Goal: Task Accomplishment & Management: Complete application form

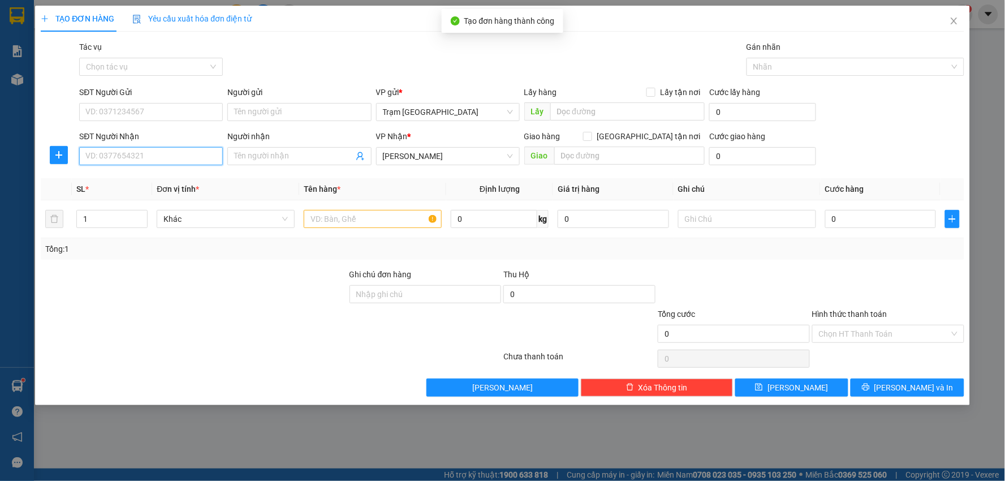
click at [137, 159] on input "SĐT Người Nhận" at bounding box center [151, 156] width 144 height 18
type input "0778996599"
click at [102, 177] on div "0778996599 - kim loan" at bounding box center [151, 179] width 130 height 12
type input "kim loan"
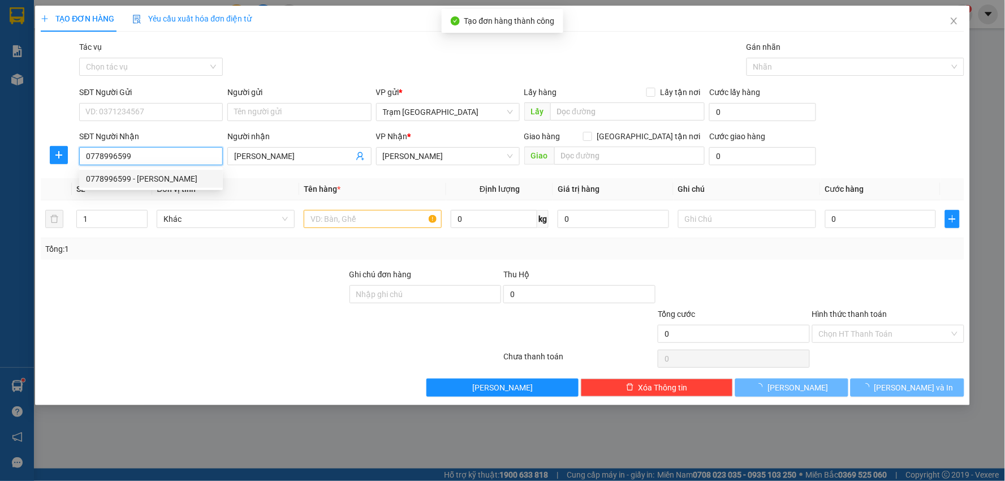
type input "30.000"
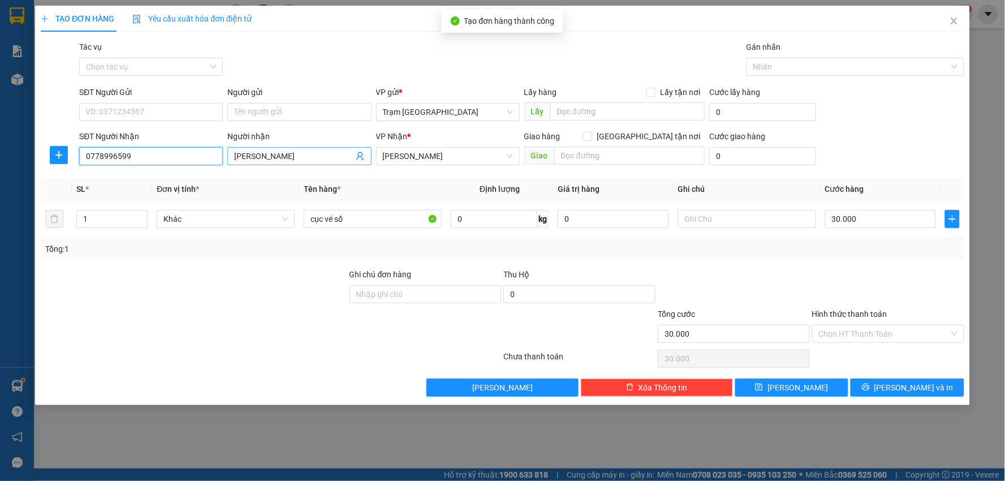
type input "0778996599"
drag, startPoint x: 283, startPoint y: 158, endPoint x: 83, endPoint y: 167, distance: 201.1
click at [88, 167] on div "SĐT Người Nhận 0778996599 Người nhận kim loan kim loan VP Nhận * Phan Thiết Gia…" at bounding box center [521, 150] width 889 height 40
type input "[PERSON_NAME]"
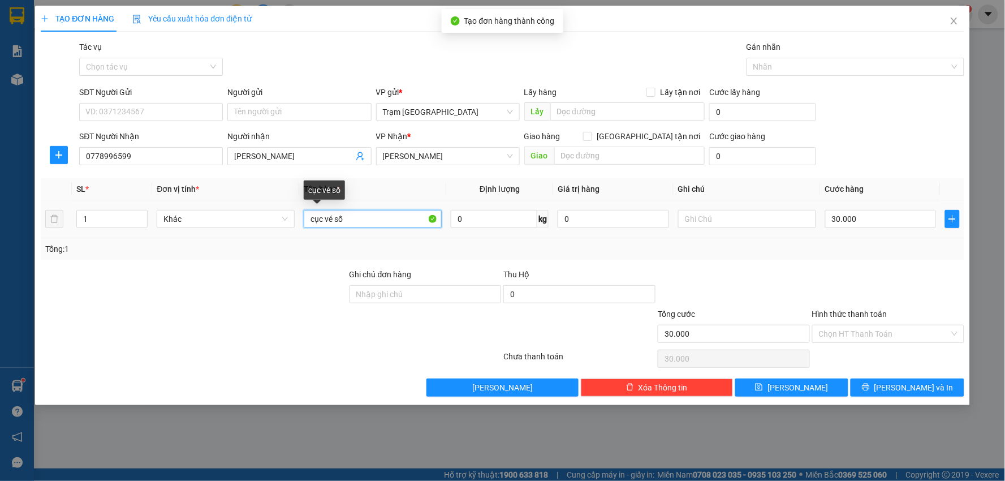
click at [366, 218] on input "cục vé số" at bounding box center [373, 219] width 138 height 18
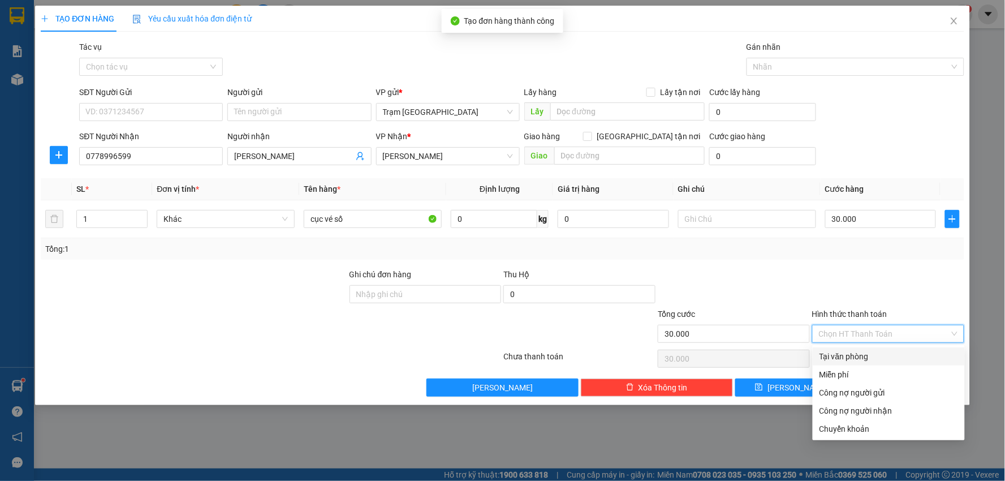
click at [903, 330] on input "Hình thức thanh toán" at bounding box center [884, 333] width 131 height 17
click at [855, 352] on div "Tại văn phòng" at bounding box center [889, 356] width 139 height 12
type input "0"
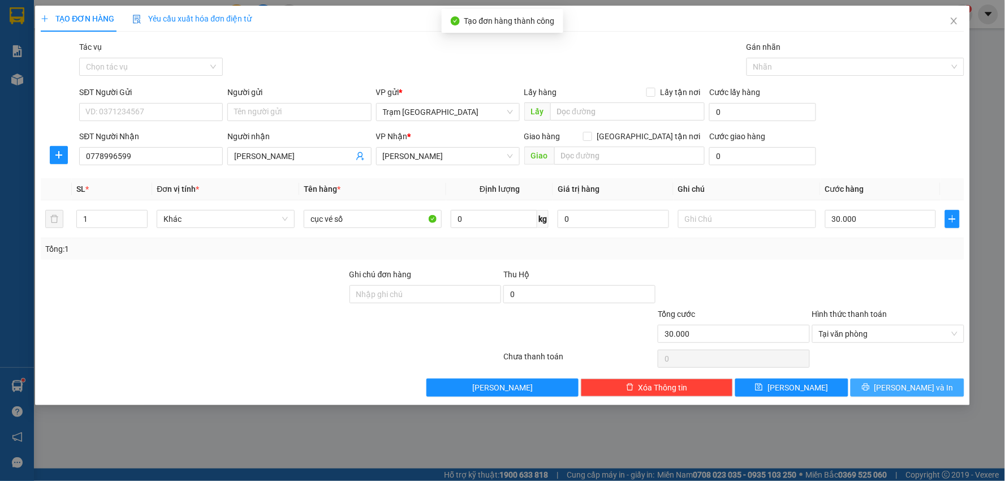
click at [898, 382] on span "[PERSON_NAME] và In" at bounding box center [914, 387] width 79 height 12
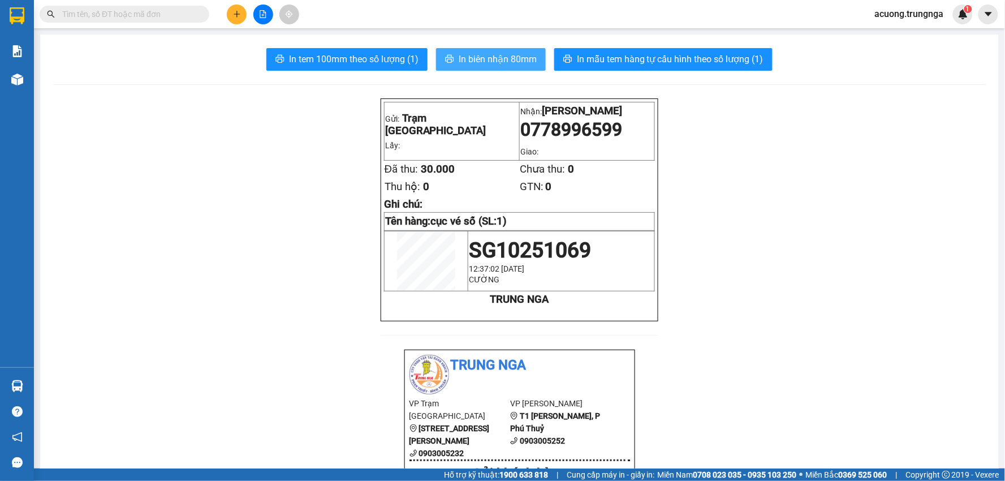
click at [497, 57] on span "In biên nhận 80mm" at bounding box center [498, 59] width 78 height 14
click at [238, 13] on icon "plus" at bounding box center [237, 14] width 8 height 8
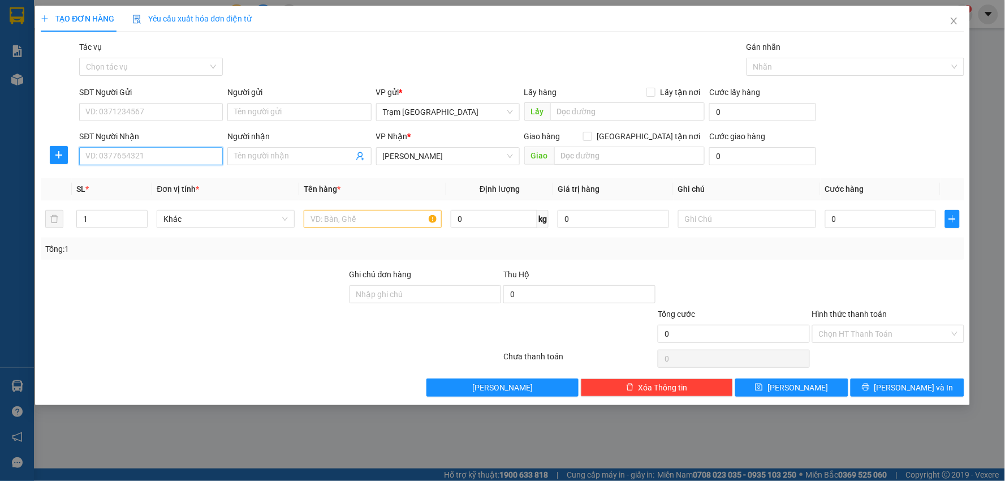
click at [140, 154] on input "SĐT Người Nhận" at bounding box center [151, 156] width 144 height 18
type input "0938105096"
click at [160, 179] on div "0938105096" at bounding box center [151, 179] width 130 height 12
type input "120.000"
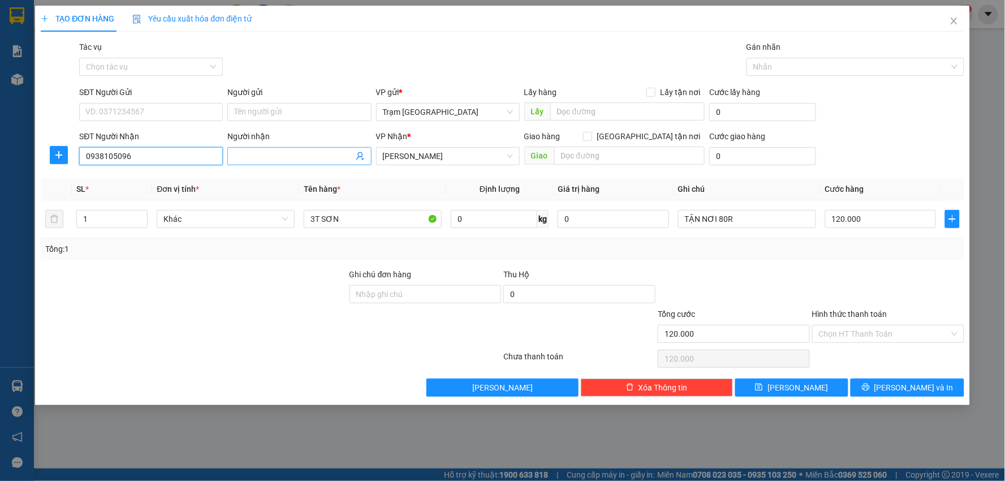
type input "0938105096"
click at [270, 153] on input "Người nhận" at bounding box center [293, 156] width 119 height 12
type input "Quyền"
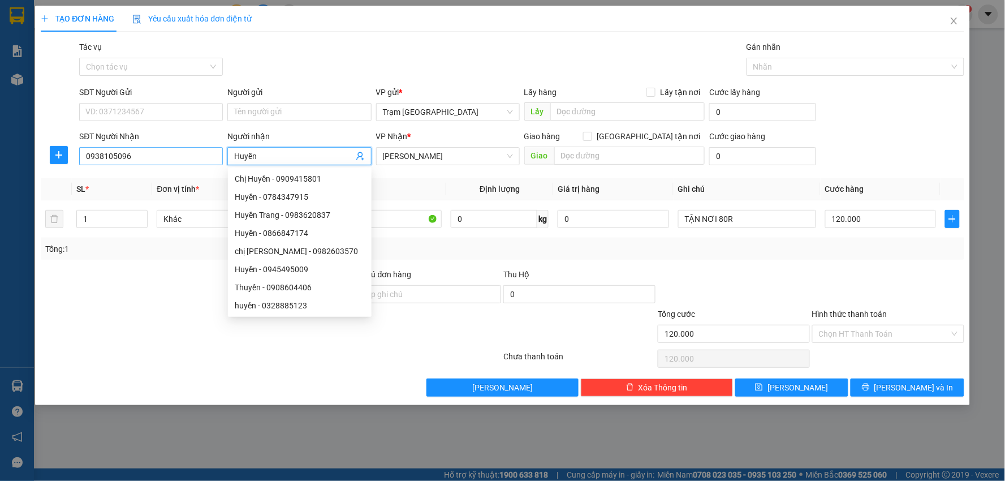
drag, startPoint x: 223, startPoint y: 162, endPoint x: 115, endPoint y: 162, distance: 108.1
click at [116, 163] on div "SĐT Người Nhận 0938105096 Người nhận Huyền VP Nhận * Phan Thiết Giao hàng Giao …" at bounding box center [521, 150] width 889 height 40
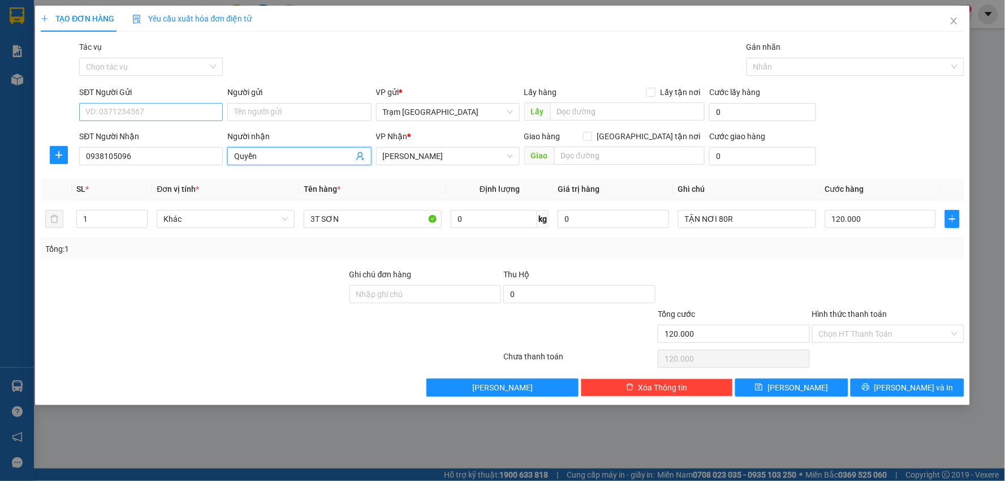
type input "Quyền"
click at [135, 110] on input "SĐT Người Gửi" at bounding box center [151, 112] width 144 height 18
type input "0909916600"
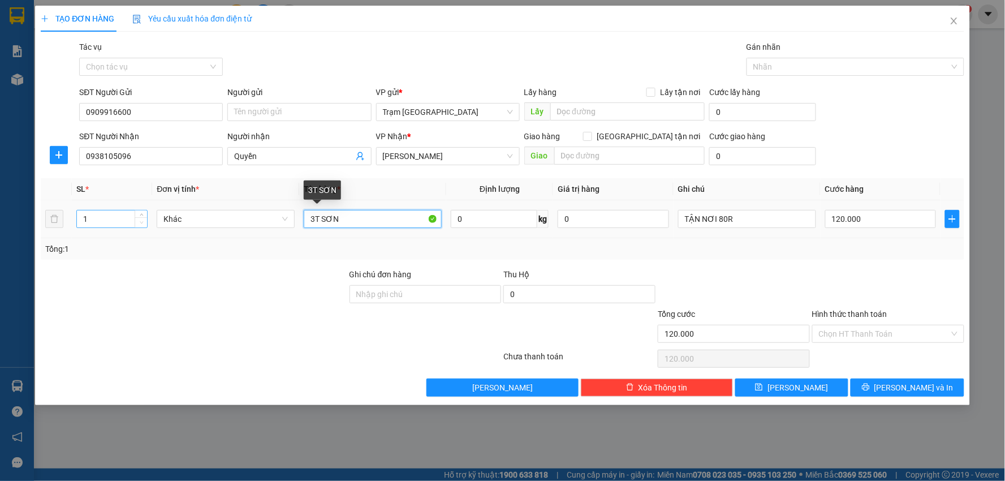
drag, startPoint x: 370, startPoint y: 222, endPoint x: 141, endPoint y: 222, distance: 228.6
click at [141, 222] on tr "1 Khác 3T SƠN 0 kg 0 TẬN NƠI 80R 120.000" at bounding box center [503, 219] width 924 height 38
type input "thùng"
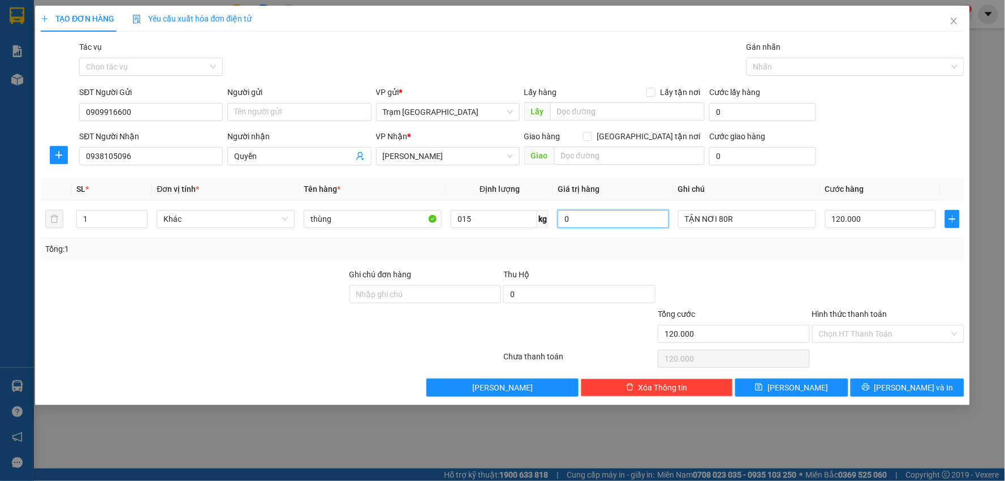
type input "15"
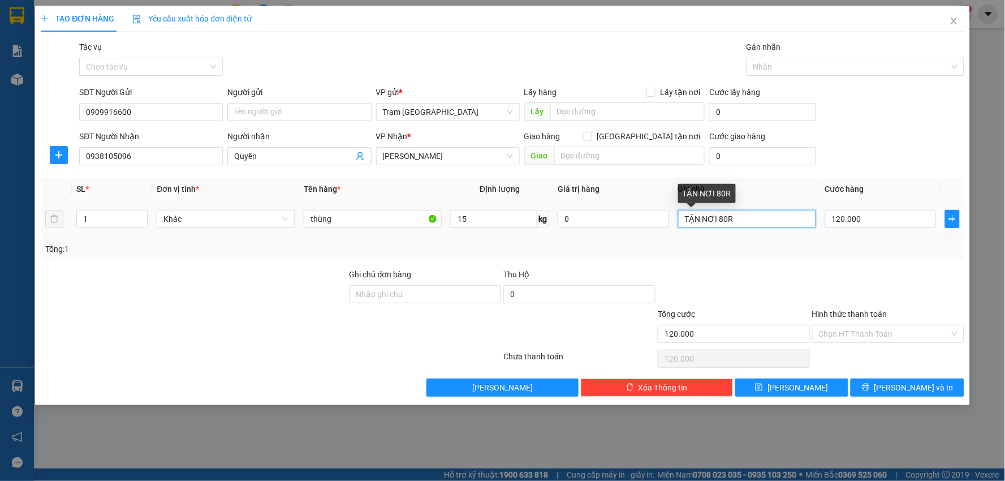
click at [738, 218] on input "TẬN NƠI 80R" at bounding box center [747, 219] width 138 height 18
click at [717, 219] on input "TẬN NƠI 80R" at bounding box center [747, 219] width 138 height 18
type input "TẬN NƠI 40R"
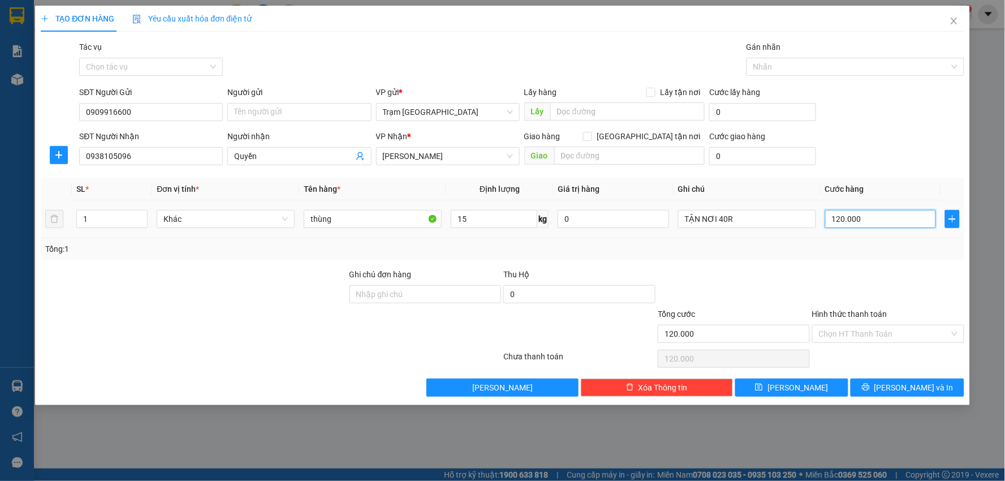
type input "0"
type input "120.000TẬN NƠI 40R0"
type input "0"
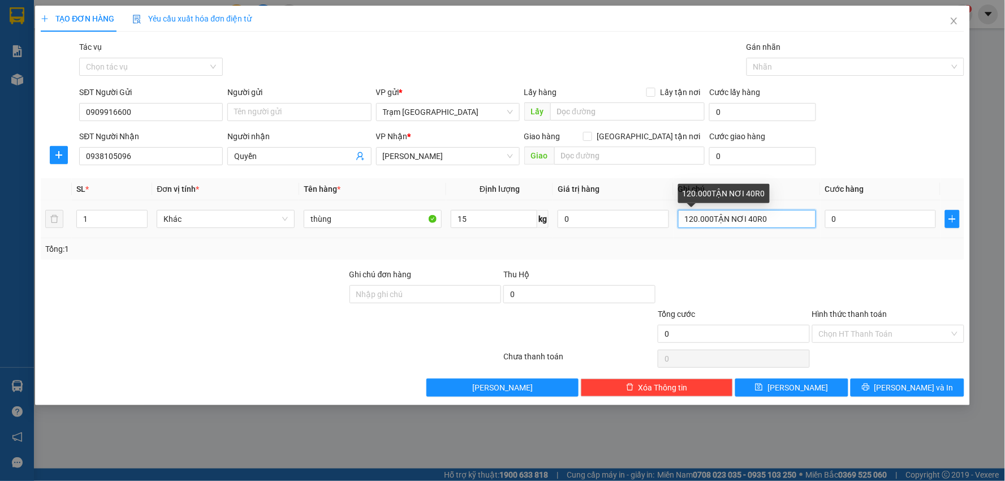
type input "120.000TẬN NƠI 40R0"
type input "5"
type input "005"
type input "50"
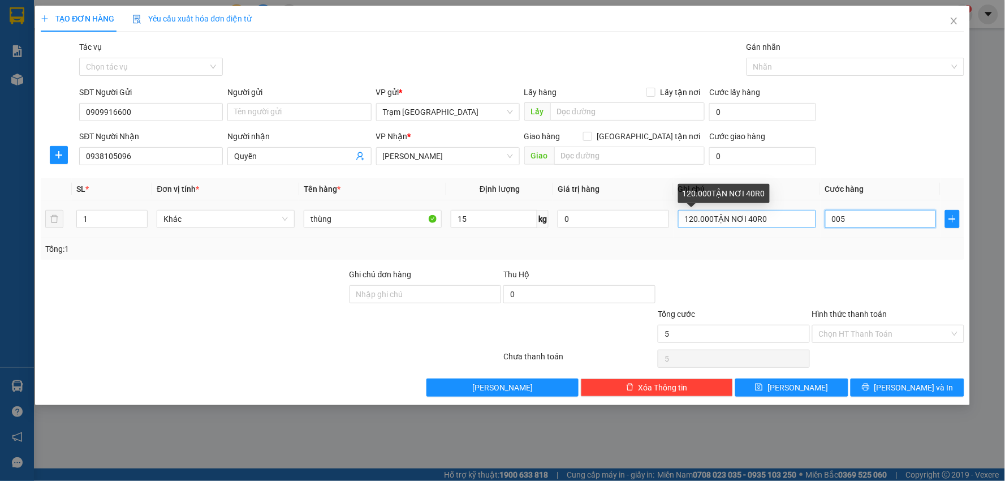
type input "50"
type input "0.050"
type input "50.000"
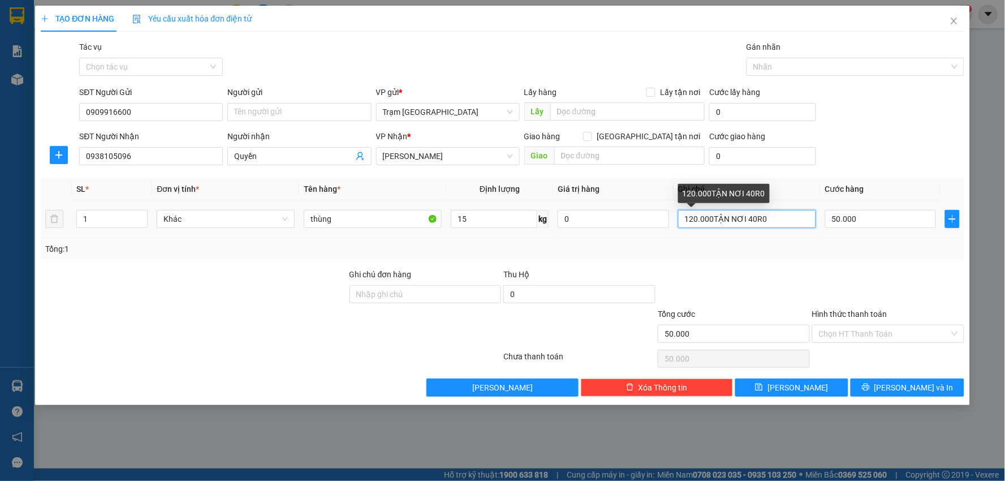
click at [768, 220] on input "120.000TẬN NƠI 40R0" at bounding box center [747, 219] width 138 height 18
type input "120.000TẬN NƠI 40R"
click at [841, 330] on input "Hình thức thanh toán" at bounding box center [884, 333] width 131 height 17
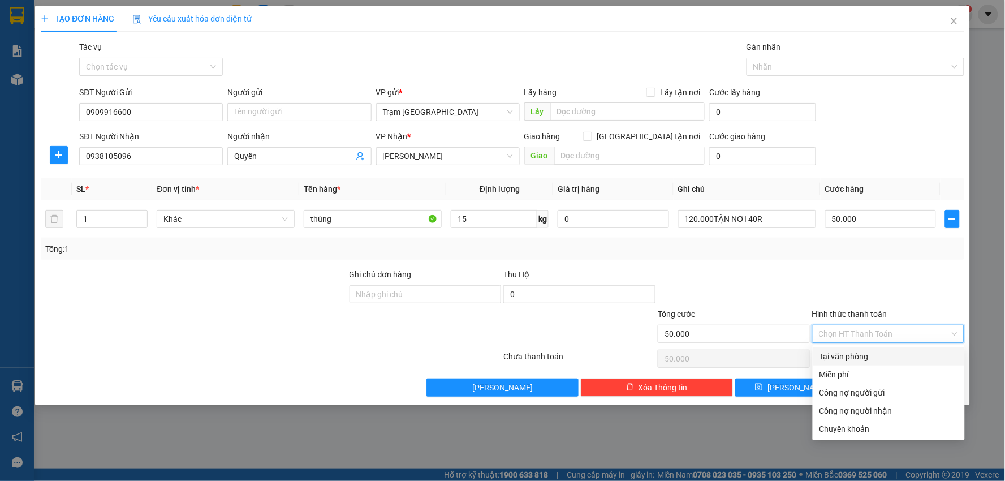
click at [847, 351] on div "Tại văn phòng" at bounding box center [889, 356] width 139 height 12
type input "0"
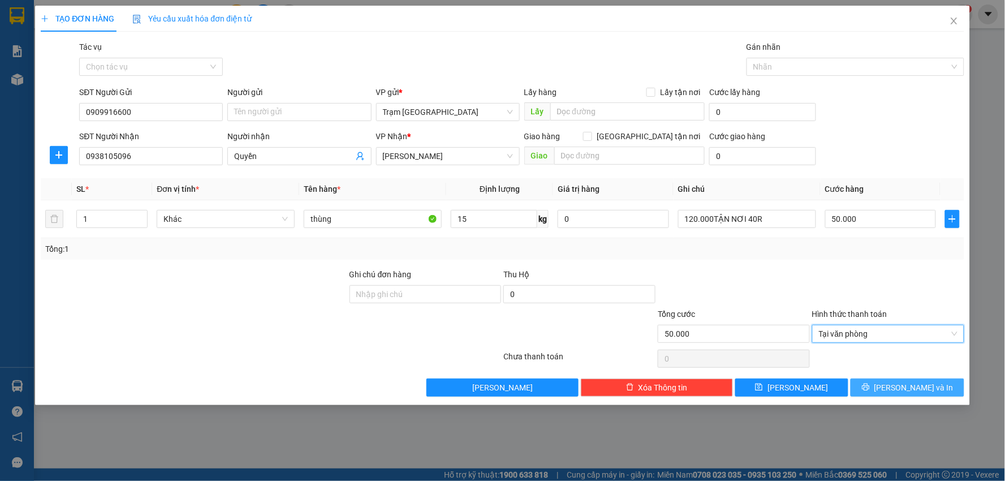
click at [872, 390] on button "[PERSON_NAME] và In" at bounding box center [908, 388] width 114 height 18
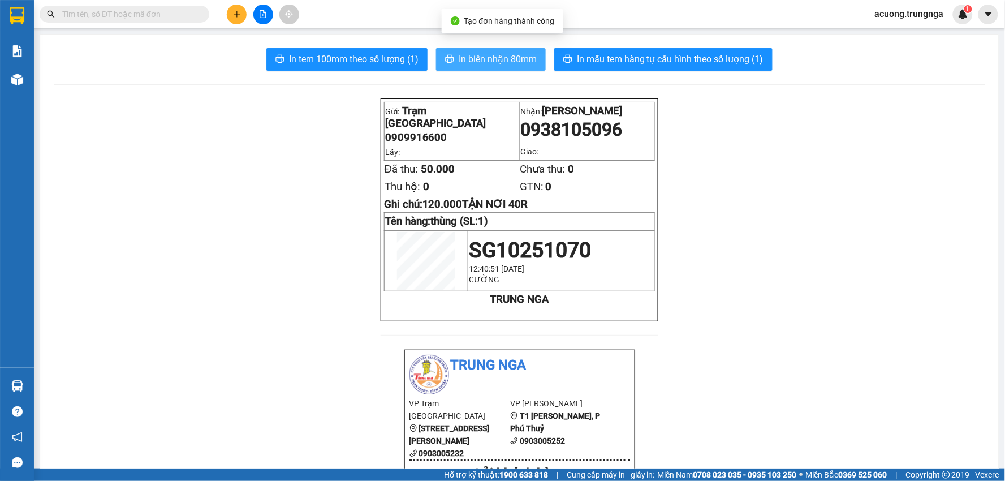
click at [476, 57] on span "In biên nhận 80mm" at bounding box center [498, 59] width 78 height 14
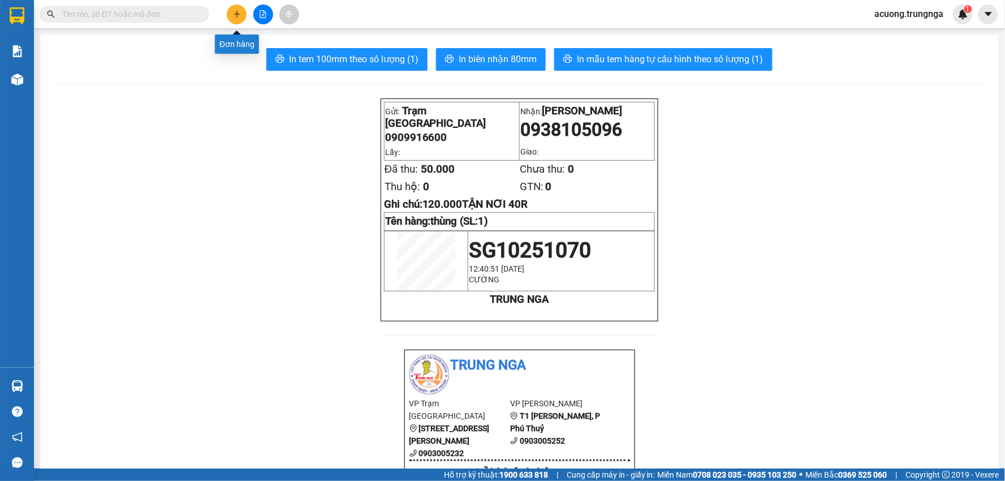
click at [239, 14] on icon "plus" at bounding box center [237, 14] width 6 height 1
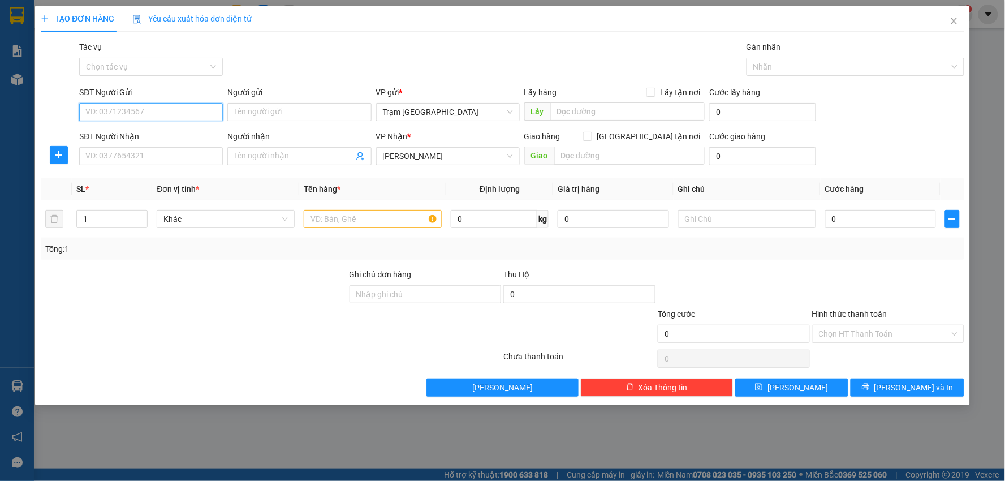
click at [161, 114] on input "SĐT Người Gửi" at bounding box center [151, 112] width 144 height 18
type input "0931095553"
click at [281, 114] on input "Người gửi" at bounding box center [299, 112] width 144 height 18
type input "Ms. Duyên"
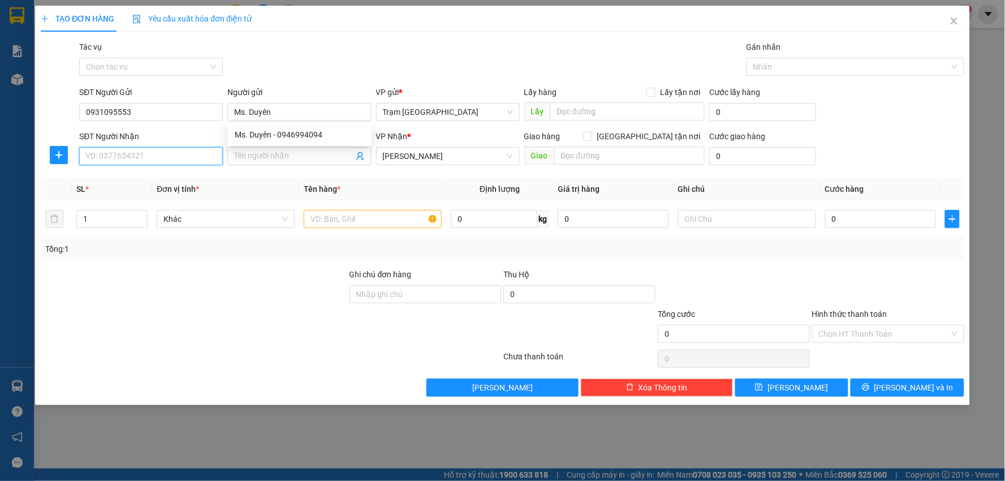
click at [188, 158] on input "SĐT Người Nhận" at bounding box center [151, 156] width 144 height 18
type input "0764586767"
click at [261, 155] on input "Người nhận" at bounding box center [293, 156] width 119 height 12
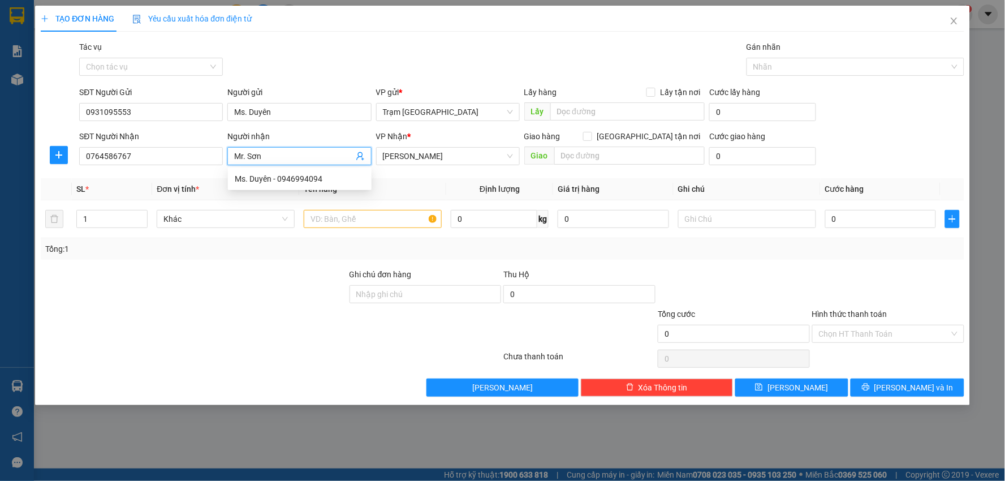
type input "Mr. Sơn"
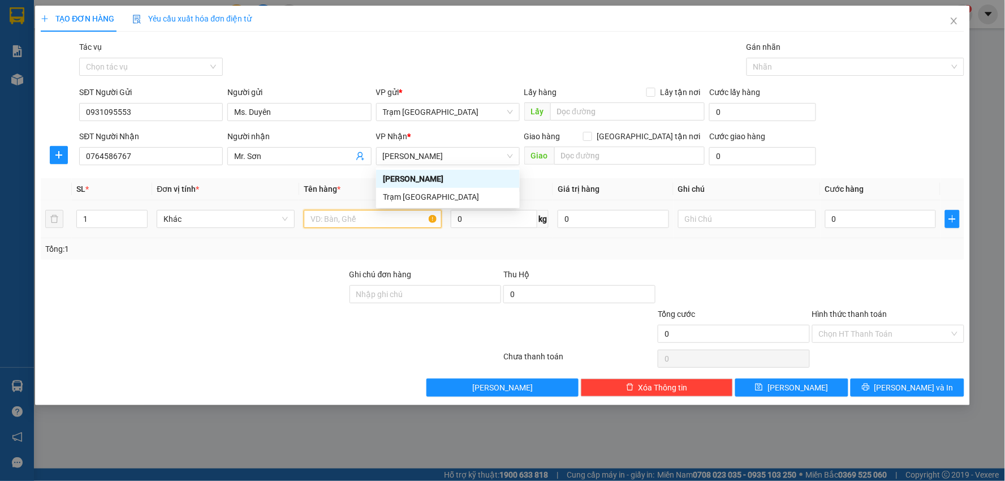
click at [324, 218] on input "text" at bounding box center [373, 219] width 138 height 18
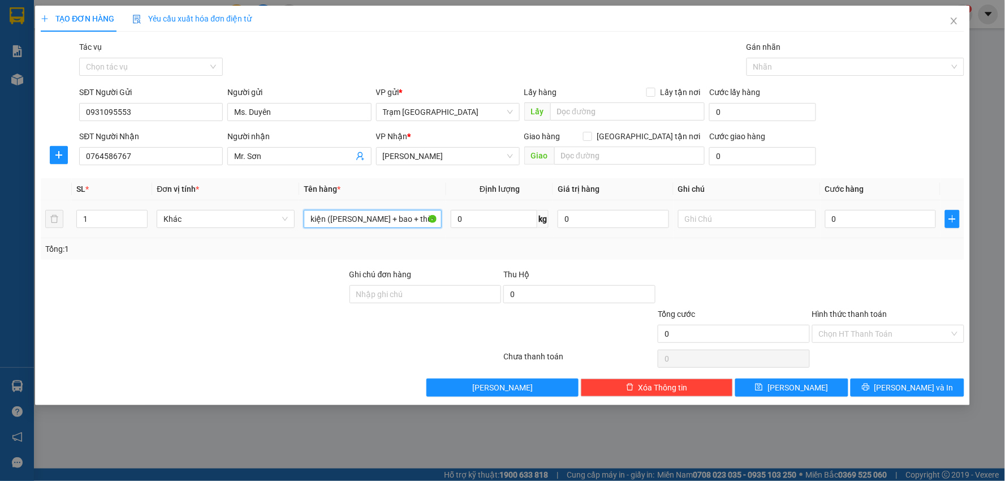
scroll to position [0, 2]
type input "kiện (thùng sơn + bao + thùng nhỏ)"
click at [0, 221] on div "TẠO ĐƠN HÀNG Yêu cầu xuất hóa đơn điện tử Transit Pickup Surcharge Ids Transit …" at bounding box center [502, 240] width 1005 height 481
type input "7"
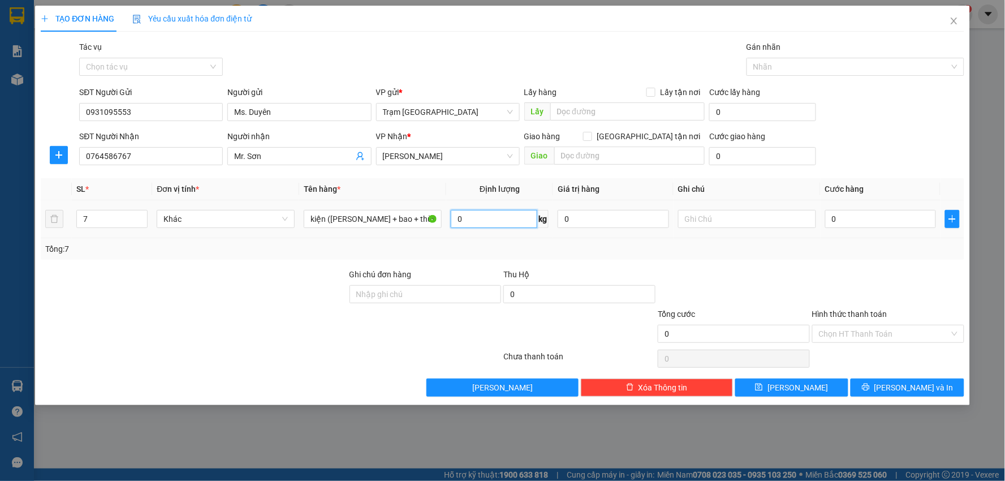
click at [489, 225] on input "0" at bounding box center [494, 219] width 87 height 18
type input "100"
click at [609, 225] on input "0" at bounding box center [613, 219] width 111 height 18
click at [862, 221] on input "0" at bounding box center [881, 219] width 111 height 18
type input "007"
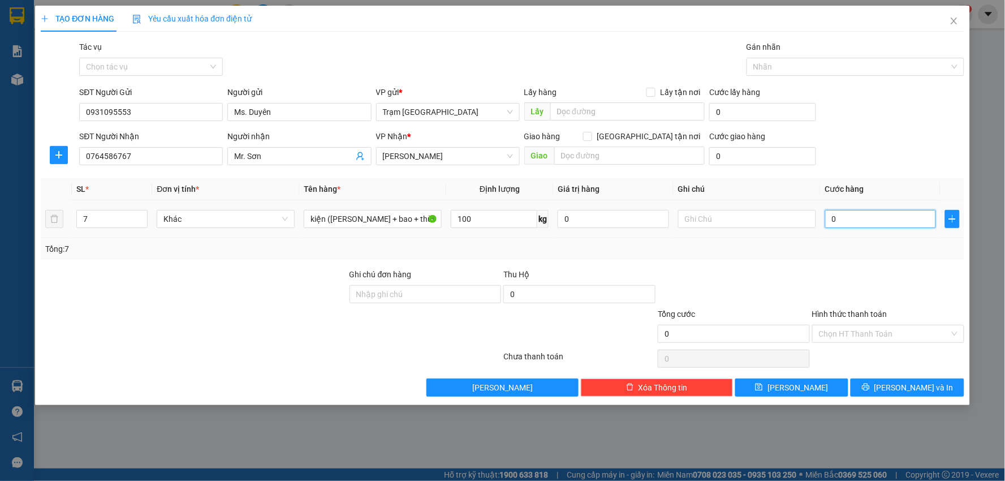
type input "7"
type input "0.070"
type input "70"
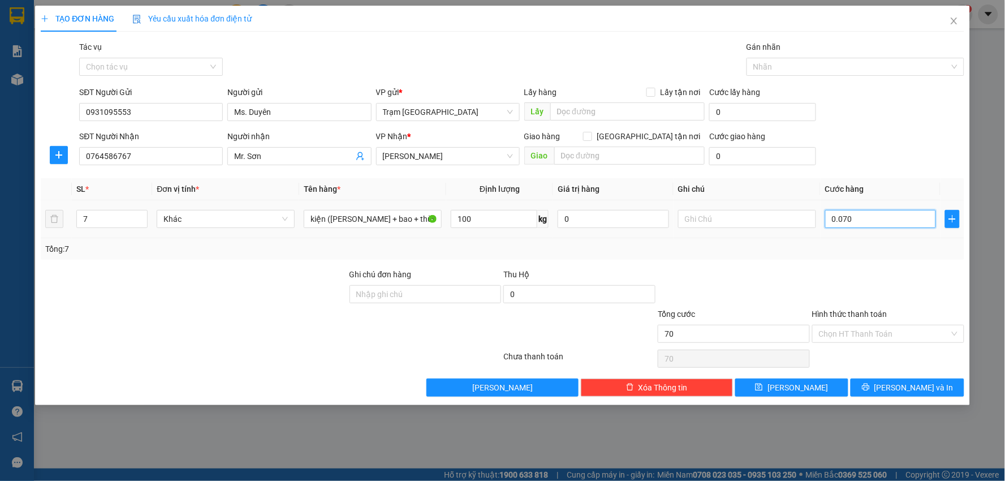
type input "00.700"
type input "700"
type input "700.000"
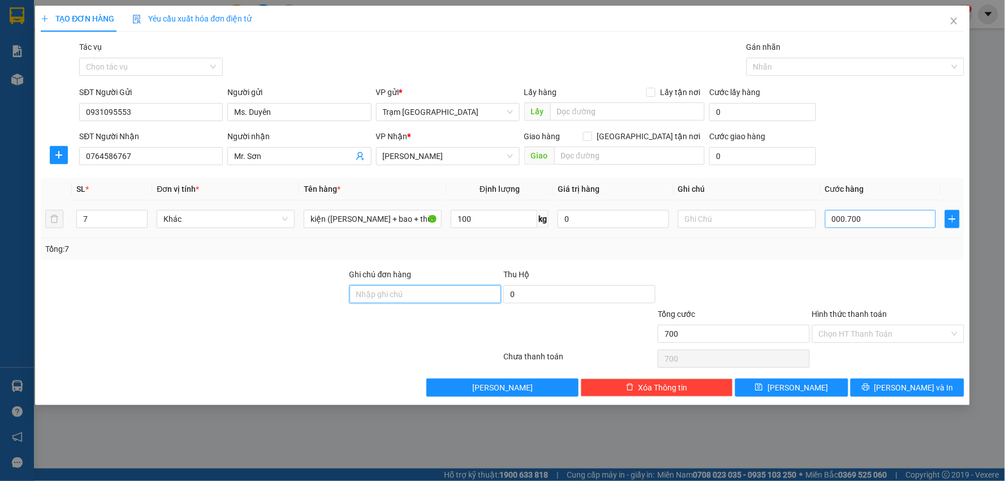
type input "700.000"
click at [906, 381] on span "[PERSON_NAME] và In" at bounding box center [914, 387] width 79 height 12
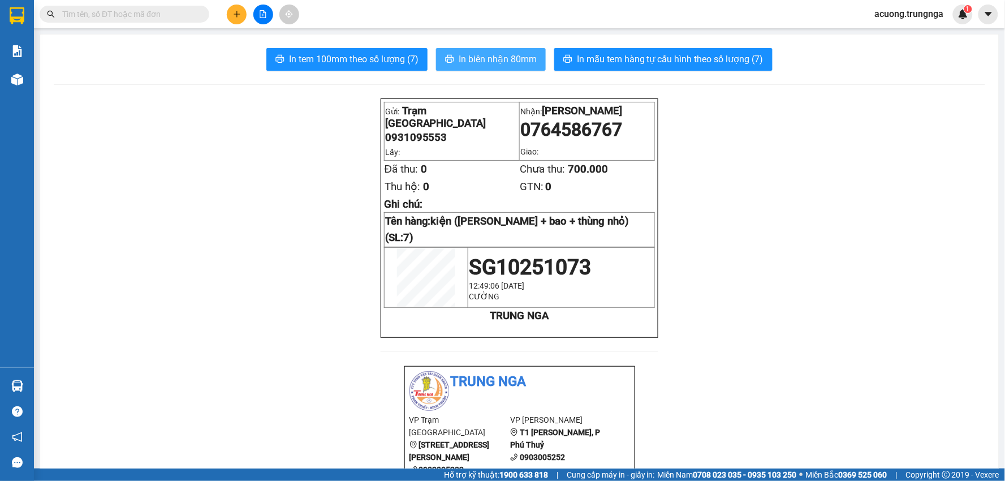
click at [485, 54] on span "In biên nhận 80mm" at bounding box center [498, 59] width 78 height 14
click at [232, 8] on button at bounding box center [237, 15] width 20 height 20
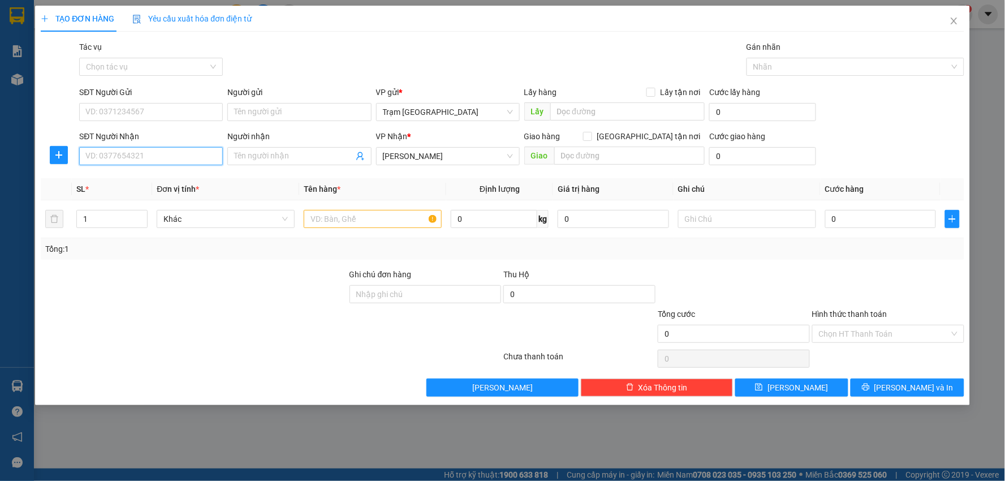
click at [133, 153] on input "SĐT Người Nhận" at bounding box center [151, 156] width 144 height 18
type input "0946197167"
click at [123, 178] on div "0946197167" at bounding box center [151, 179] width 130 height 12
type input "50.000"
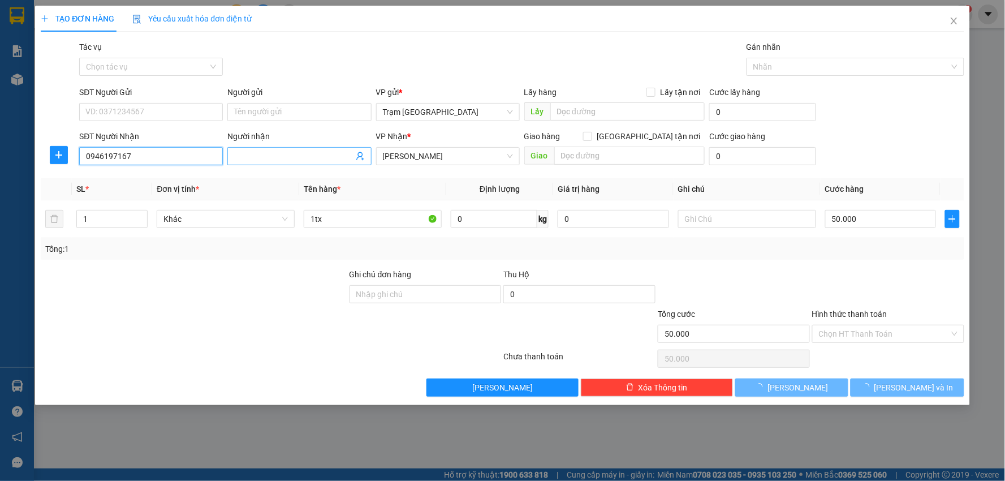
type input "0946197167"
click at [263, 160] on input "Người nhận" at bounding box center [293, 156] width 119 height 12
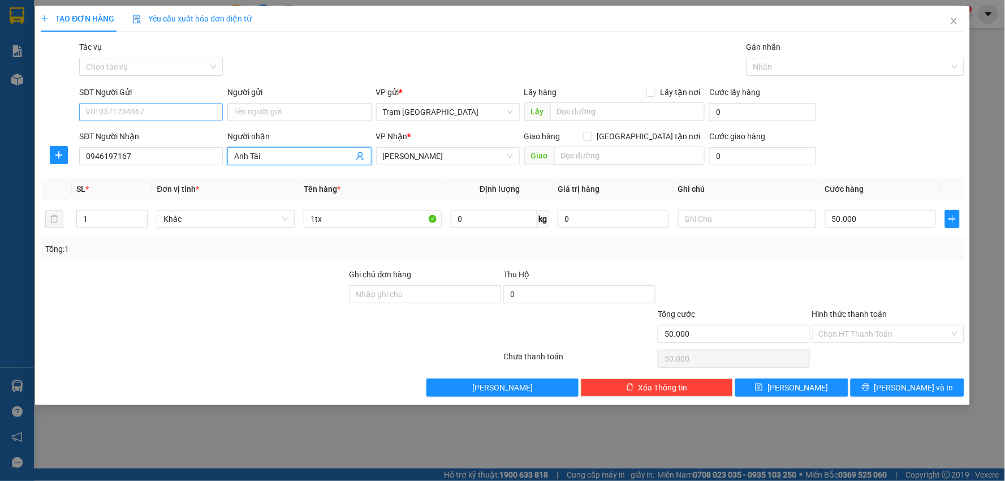
type input "Anh Tài"
click at [153, 111] on input "SĐT Người Gửi" at bounding box center [151, 112] width 144 height 18
type input "0906890356"
click at [364, 213] on input "1tx" at bounding box center [373, 219] width 138 height 18
type input "thùng xốp + thùng giáy (vàng)"
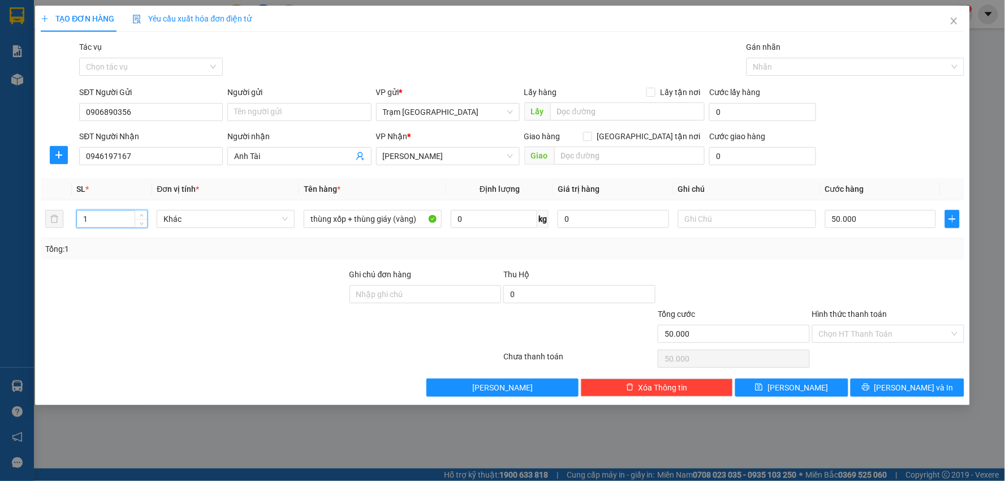
drag, startPoint x: 120, startPoint y: 217, endPoint x: 0, endPoint y: 217, distance: 120.0
click at [0, 217] on div "TẠO ĐƠN HÀNG Yêu cầu xuất hóa đơn điện tử Transit Pickup Surcharge Ids Transit …" at bounding box center [502, 240] width 1005 height 481
type input "2"
click at [880, 218] on input "50.000" at bounding box center [881, 219] width 111 height 18
type input "0"
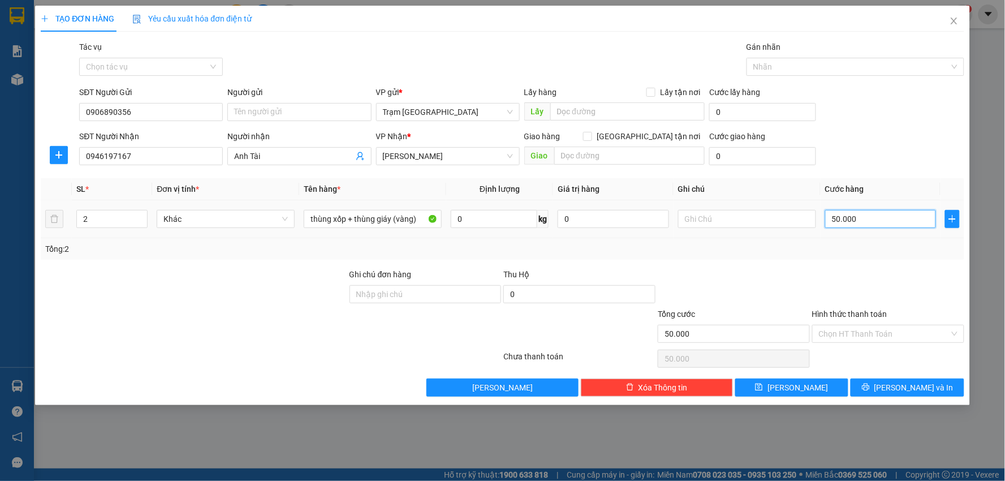
type input "0"
type input "7"
type input "007"
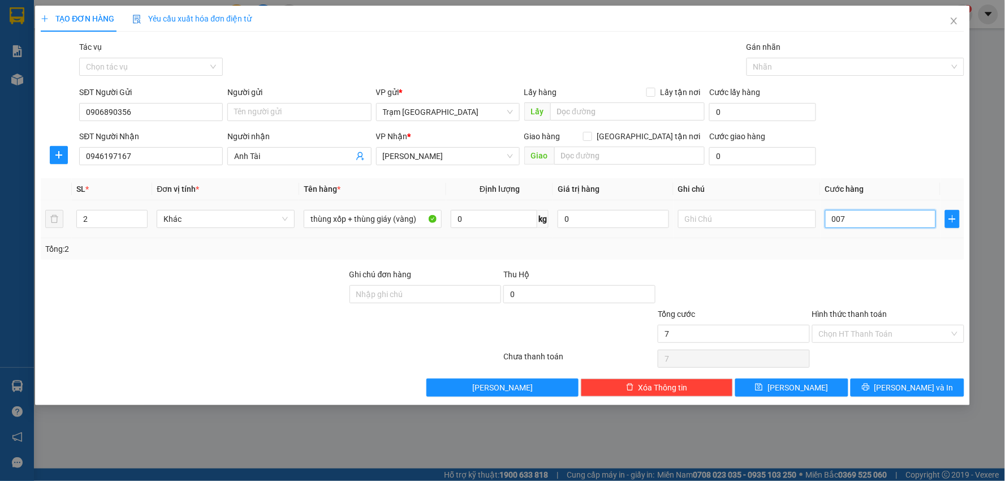
type input "70"
type input "0.070"
type input "70.000"
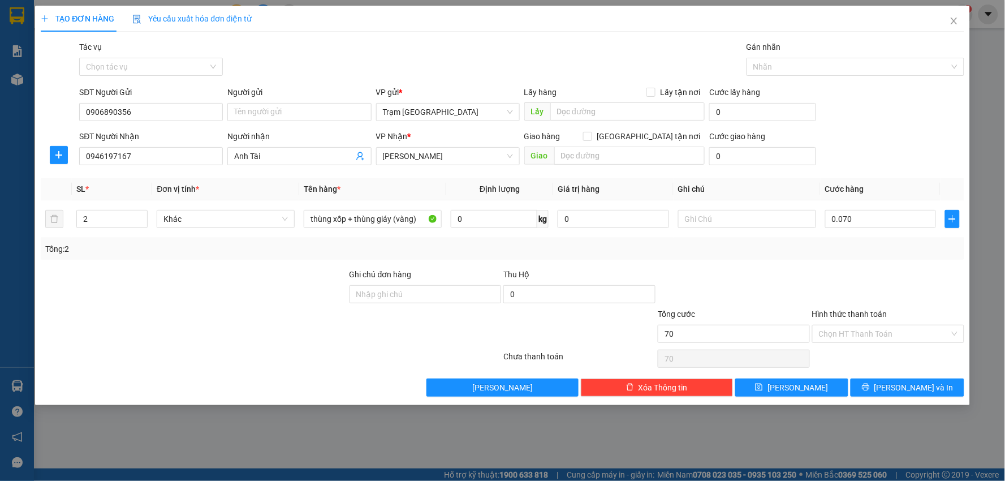
type input "70.000"
click at [889, 283] on div at bounding box center [888, 288] width 154 height 40
click at [882, 330] on input "Hình thức thanh toán" at bounding box center [884, 333] width 131 height 17
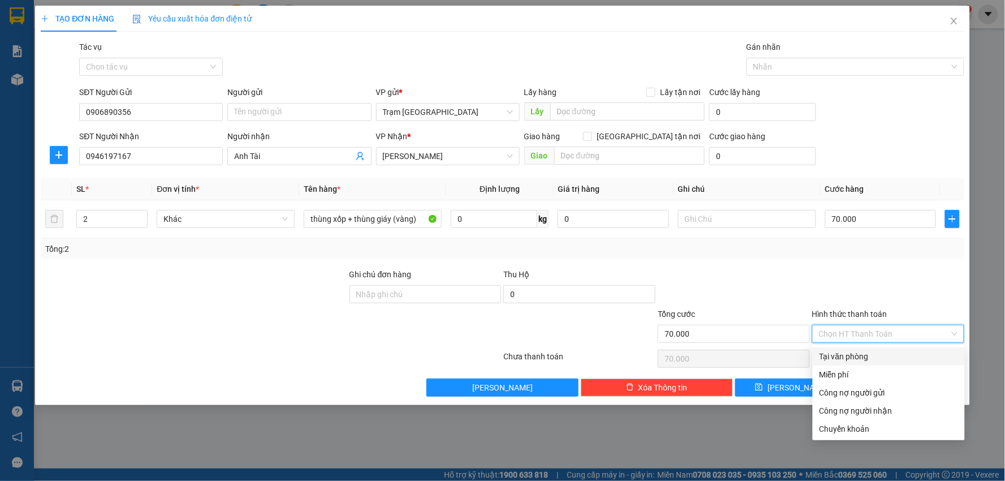
click at [863, 358] on div "Tại văn phòng" at bounding box center [889, 356] width 139 height 12
type input "0"
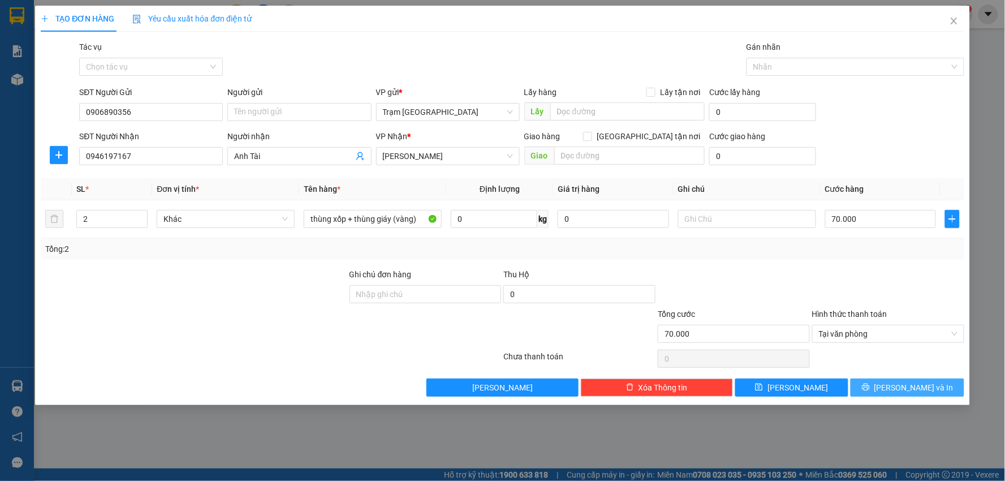
click at [879, 389] on button "[PERSON_NAME] và In" at bounding box center [908, 388] width 114 height 18
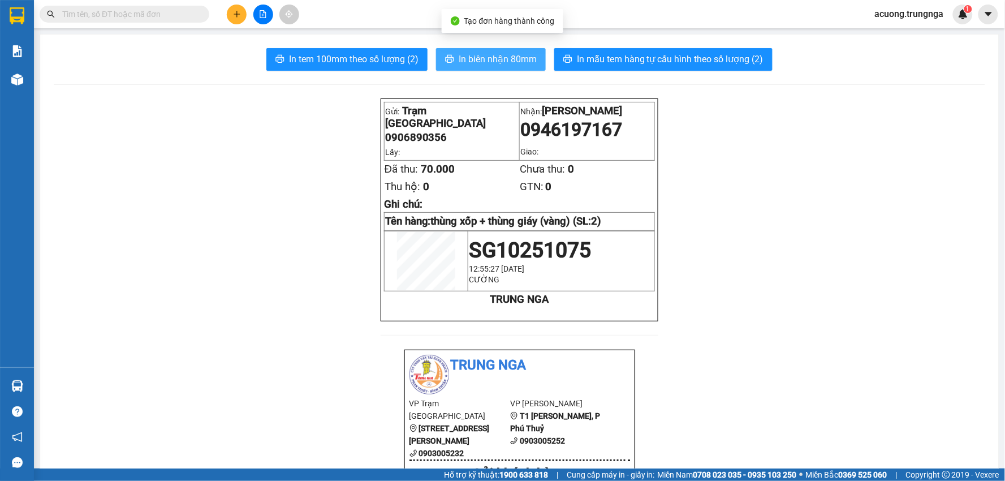
click at [479, 54] on span "In biên nhận 80mm" at bounding box center [498, 59] width 78 height 14
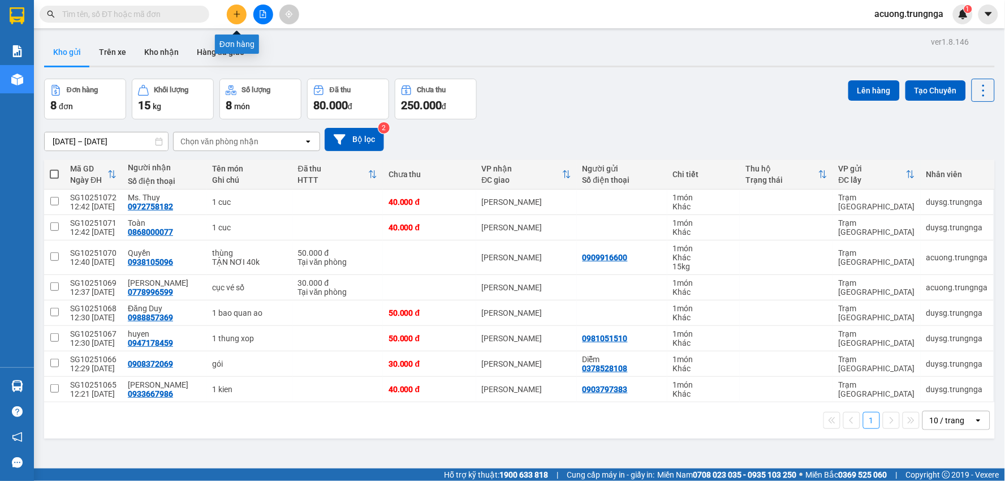
click at [237, 18] on icon "plus" at bounding box center [237, 14] width 8 height 8
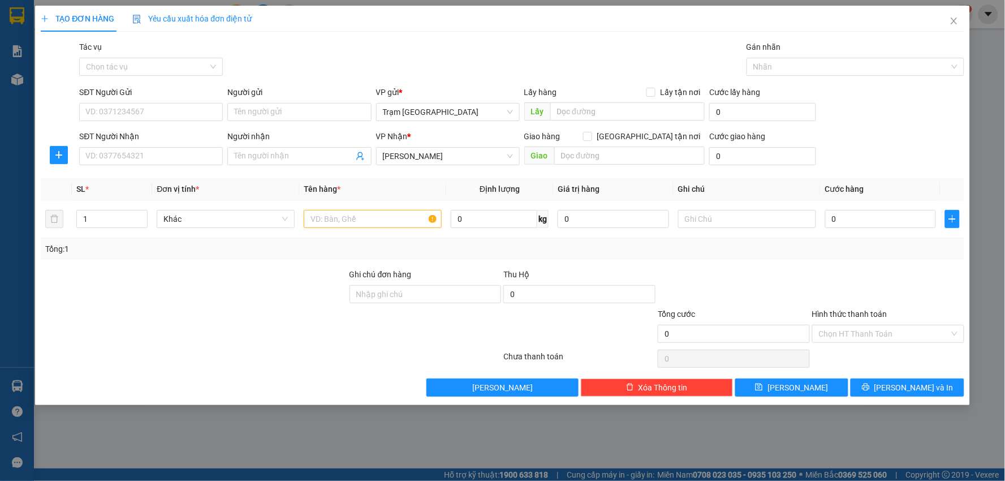
click at [171, 167] on div "SĐT Người Nhận VD: 0377654321" at bounding box center [151, 150] width 144 height 40
click at [172, 160] on input "SĐT Người Nhận" at bounding box center [151, 156] width 144 height 18
click at [955, 20] on icon "close" at bounding box center [954, 20] width 9 height 9
